Goal: Navigation & Orientation: Find specific page/section

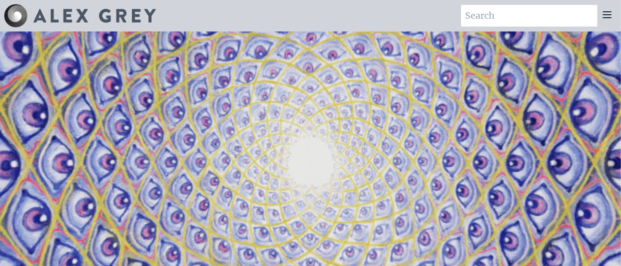
click at [607, 13] on icon at bounding box center [607, 15] width 12 height 12
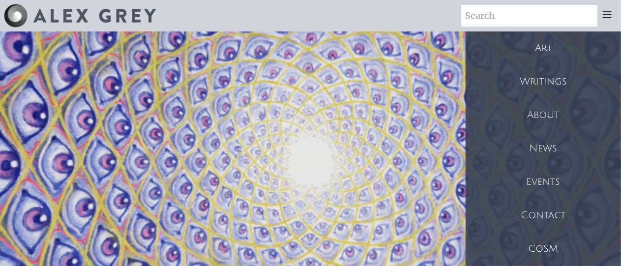
click at [564, 47] on div "Art" at bounding box center [542, 47] width 155 height 33
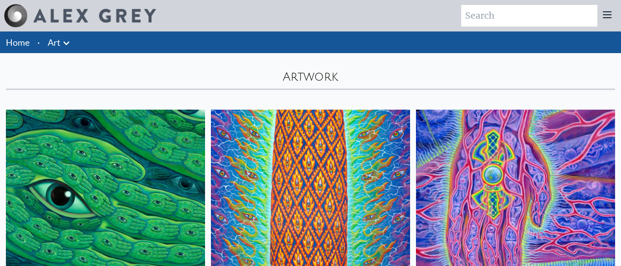
scroll to position [6194, 0]
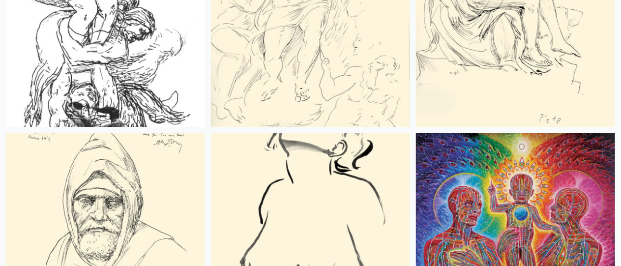
scroll to position [7151, 0]
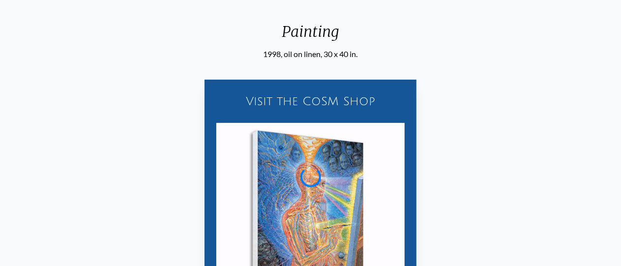
scroll to position [87, 0]
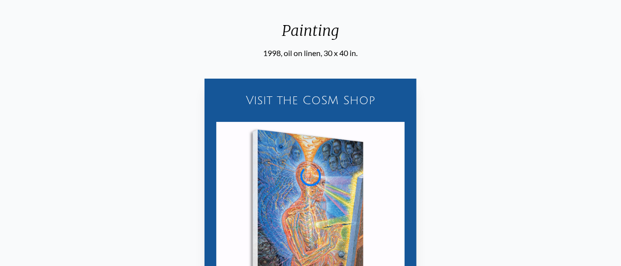
click at [468, 214] on div "Visit the CoSM Shop Painting - Canvas Print" at bounding box center [310, 204] width 605 height 291
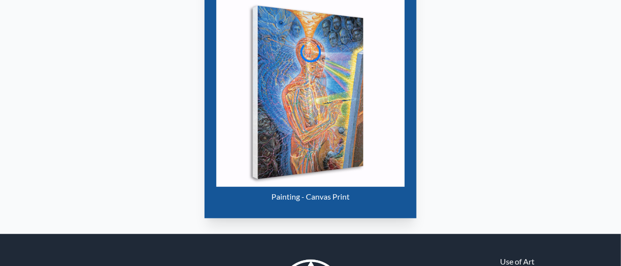
scroll to position [213, 0]
